Goal: Check status: Check status

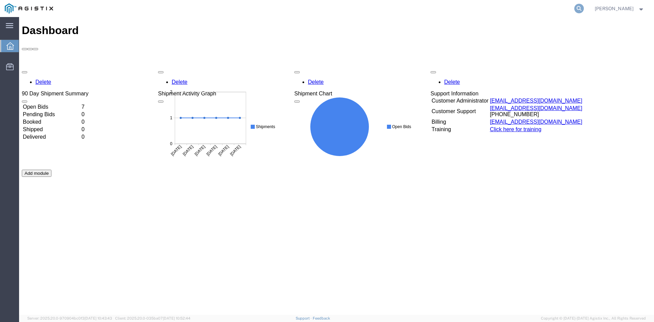
click at [574, 11] on icon at bounding box center [579, 9] width 10 height 10
paste input "57023349"
type input "57023349"
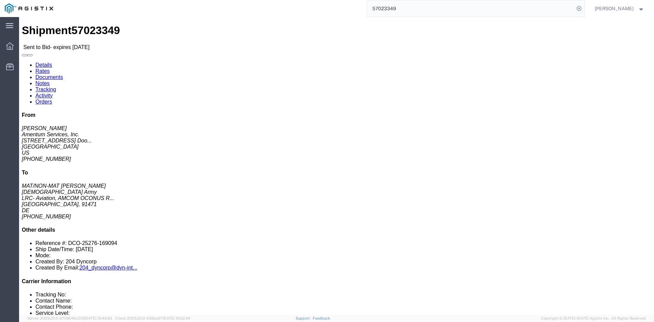
click link "Documents"
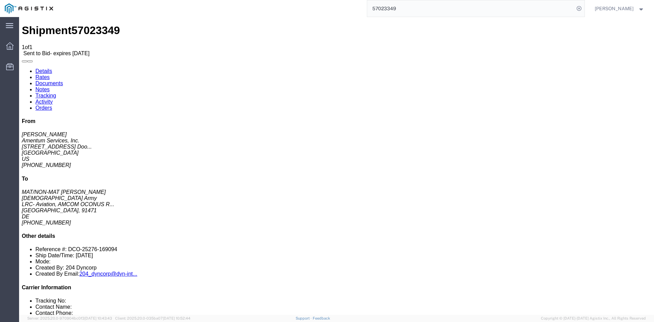
click at [45, 68] on link "Details" at bounding box center [43, 71] width 17 height 6
drag, startPoint x: 240, startPoint y: 120, endPoint x: 169, endPoint y: 48, distance: 100.7
click address "[DEMOGRAPHIC_DATA] Army (MAT/NON-MAT [PERSON_NAME]) AFM-E_Illesheim LRC- Aviati…"
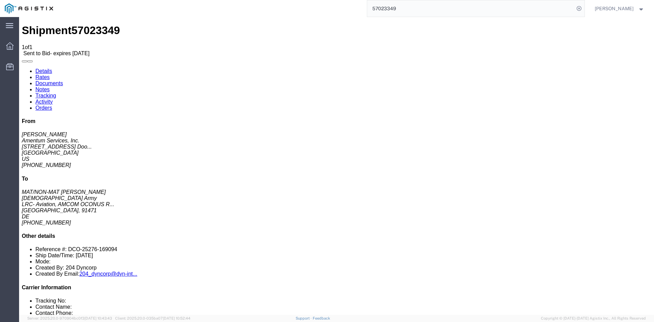
click span "57023349"
copy span "57023349"
click div "Leg 1 -"
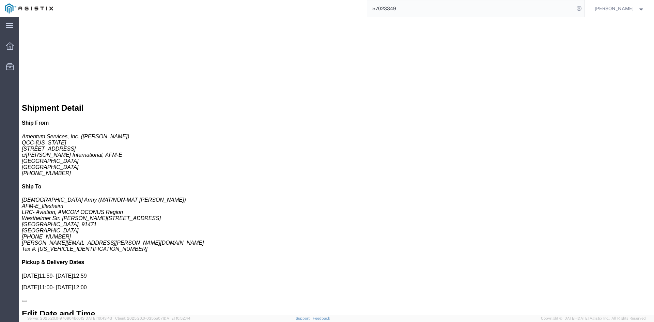
scroll to position [337, 0]
click html "Shipment 57023349 1 of 1 Sent to Bid - expires [DATE] Details Rates Documents N…"
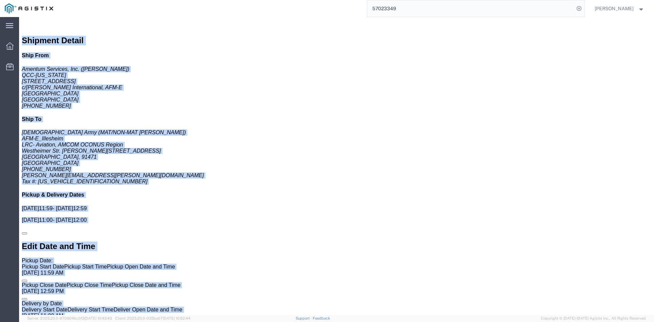
scroll to position [402, 0]
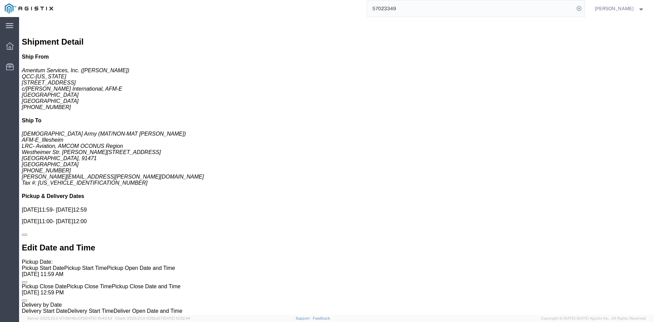
click span "57023349"
drag, startPoint x: 59, startPoint y: 7, endPoint x: 150, endPoint y: 24, distance: 91.7
click span "57023349"
click div "Pickups STOP 1 : Amentum Services, Inc. - [GEOGRAPHIC_DATA]-[US_STATE] [STREET_…"
drag, startPoint x: 460, startPoint y: 78, endPoint x: 456, endPoint y: 79, distance: 4.3
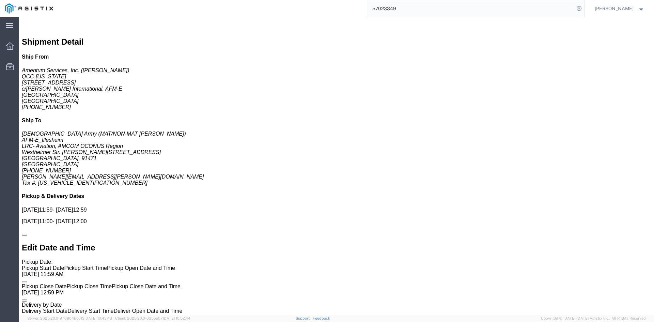
click div "Pickups STOP 1 : Amentum Services, Inc. - [GEOGRAPHIC_DATA]-[US_STATE] [STREET_…"
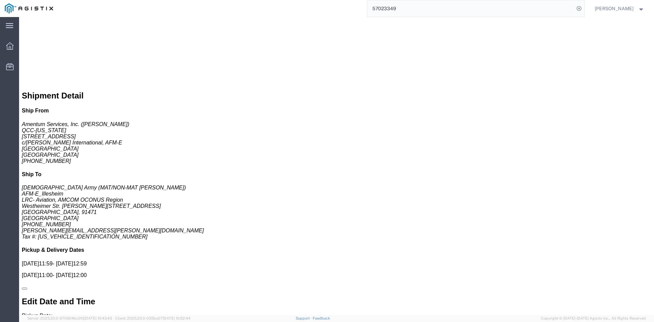
scroll to position [286, 0]
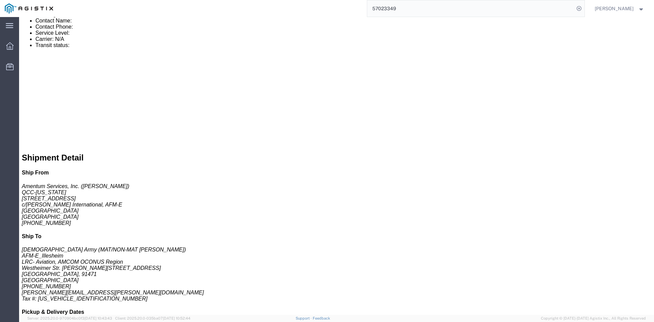
click small "LRC- Aviation, AMCOM [GEOGRAPHIC_DATA], [GEOGRAPHIC_DATA]. [PERSON_NAME][STREET…"
copy small "[PERSON_NAME]"
click address "MAT/NON-MAT [PERSON_NAME] [DEMOGRAPHIC_DATA] Army LRC- Aviation, AMCOM OCONUS R…"
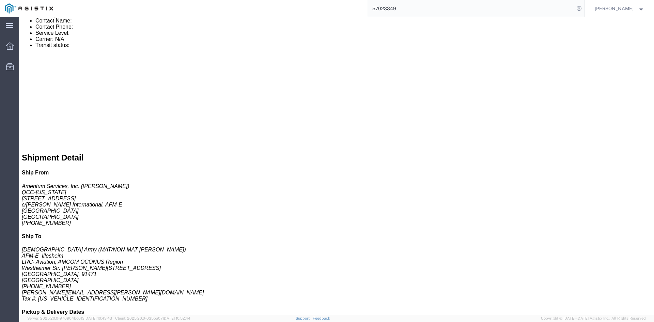
copy address "[GEOGRAPHIC_DATA]"
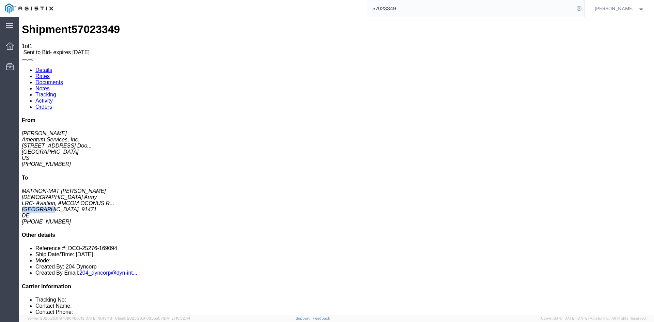
scroll to position [0, 0]
drag, startPoint x: 274, startPoint y: 125, endPoint x: 534, endPoint y: 72, distance: 265.0
click div "Ship From Amentum Services, Inc. ([PERSON_NAME]) QCC-[US_STATE] [STREET_ADDRESS…"
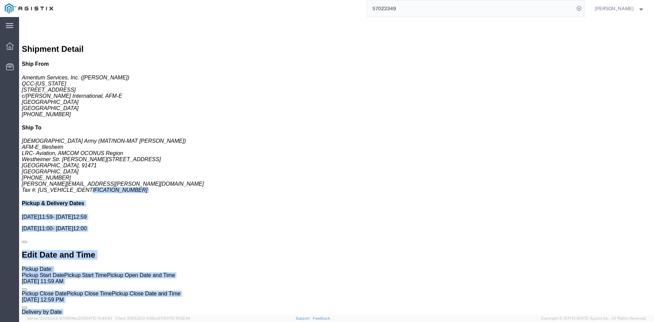
scroll to position [399, 0]
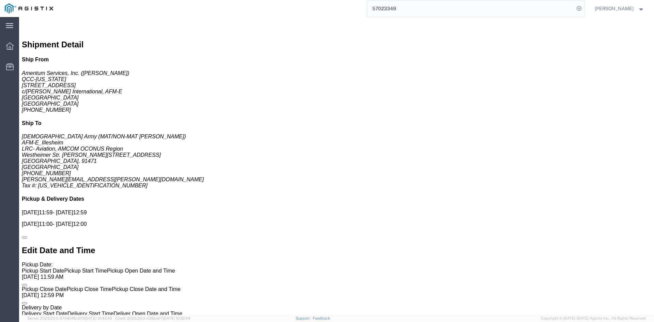
copy h3 "CHILLER, WATER CWFL-3000"
drag, startPoint x: 124, startPoint y: 256, endPoint x: 24, endPoint y: 254, distance: 100.5
click h3 "CHILLER, WATER CWFL-3000"
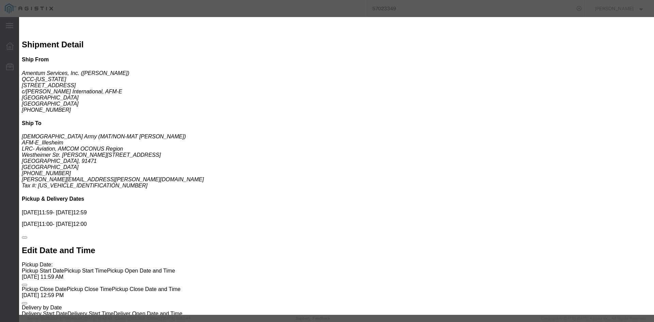
drag, startPoint x: 133, startPoint y: 194, endPoint x: 128, endPoint y: 194, distance: 4.8
click div
click icon "button"
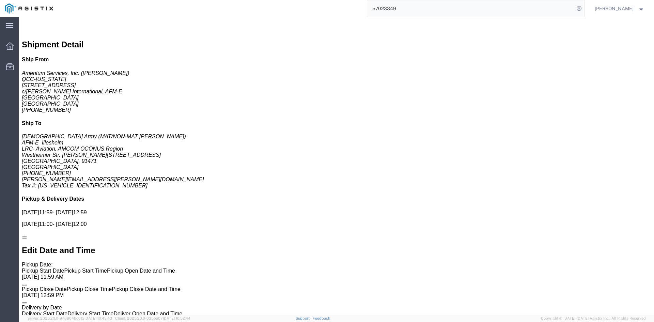
copy h3 "STABILIZER, VOLTAGE R - 220V / 220V 380 V 440V - 80KVA PN: 600201"
drag, startPoint x: 145, startPoint y: 151, endPoint x: 24, endPoint y: 142, distance: 121.6
click h3 "STABILIZER, VOLTAGE R - 220V / 220V 380 V 440V - 80KVA PN: 600201"
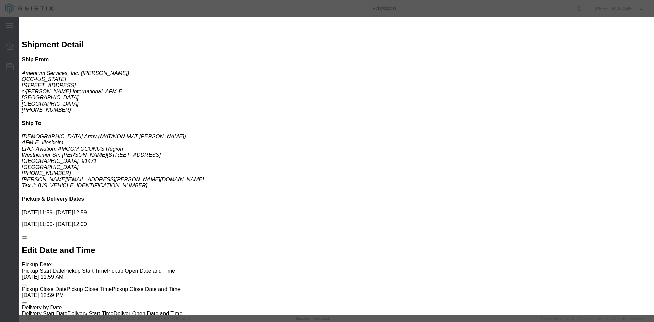
click icon "button"
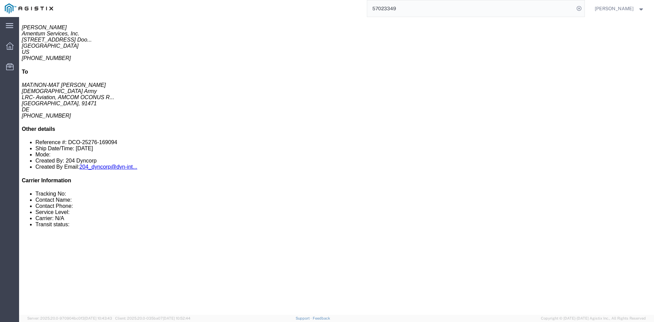
scroll to position [97, 0]
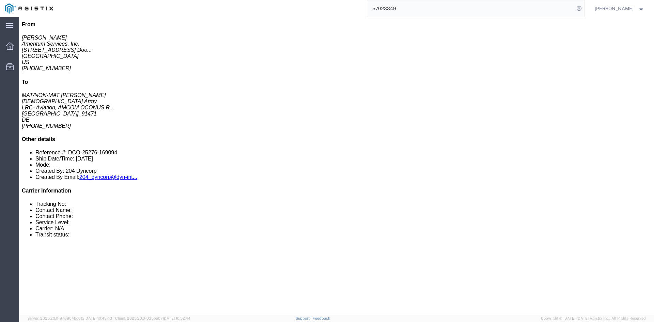
click address "MAT/NON-MAT [PERSON_NAME] [DEMOGRAPHIC_DATA] Army LRC- Aviation, AMCOM OCONUS R…"
drag, startPoint x: 630, startPoint y: 71, endPoint x: 635, endPoint y: 47, distance: 25.1
click html "Shipment 57023349 1 of 1 Sent to Bid - expires [DATE] Details Rates Documents N…"
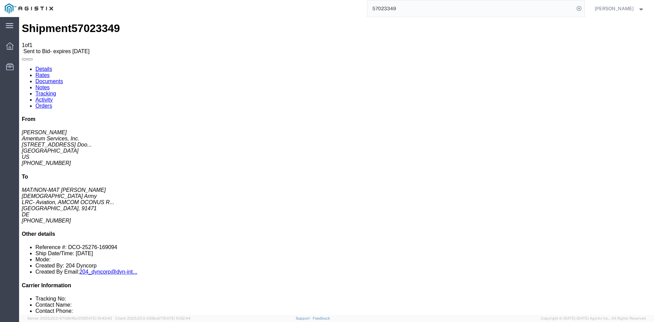
scroll to position [0, 0]
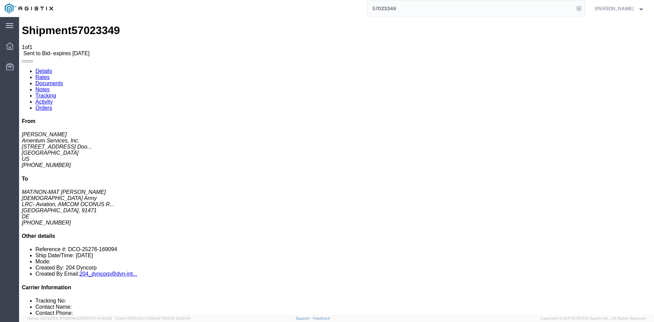
click div "Shipment Detail Ship From Amentum Services, Inc. ([PERSON_NAME]) QCC-[US_STATE]…"
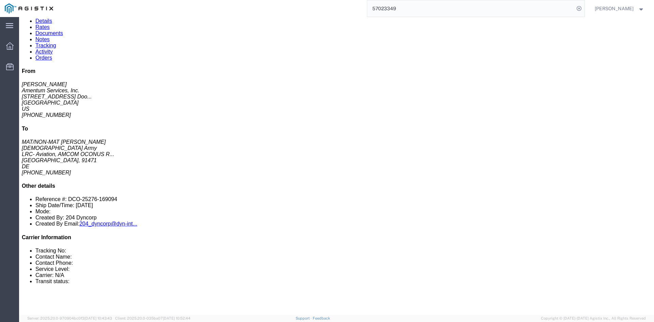
scroll to position [77, 0]
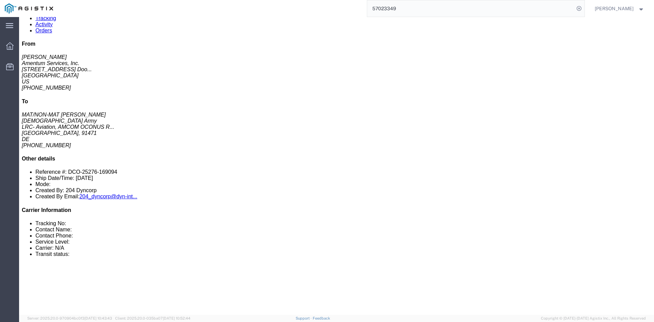
click link "Notes"
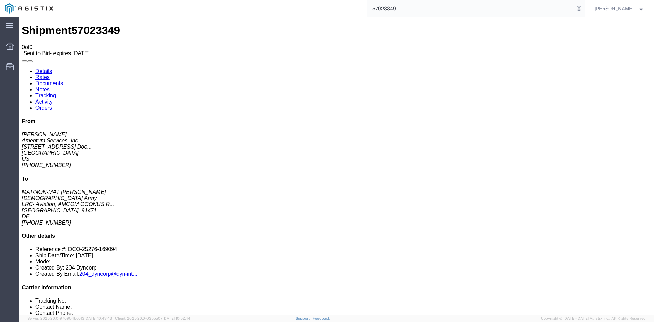
click at [46, 68] on link "Details" at bounding box center [43, 71] width 17 height 6
click link "Documents"
click at [47, 68] on link "Details" at bounding box center [43, 71] width 17 height 6
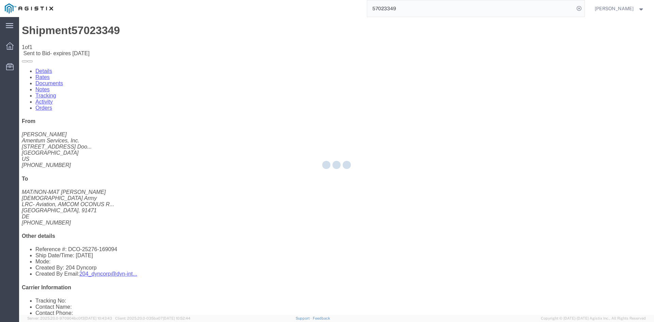
click at [542, 139] on div at bounding box center [336, 166] width 635 height 298
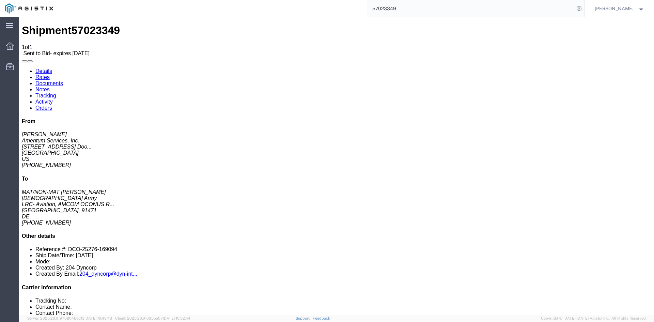
click address "MAT/NON-MAT [PERSON_NAME] [DEMOGRAPHIC_DATA] Army LRC- Aviation, AMCOM OCONUS R…"
copy address "[GEOGRAPHIC_DATA]"
